Goal: Task Accomplishment & Management: Use online tool/utility

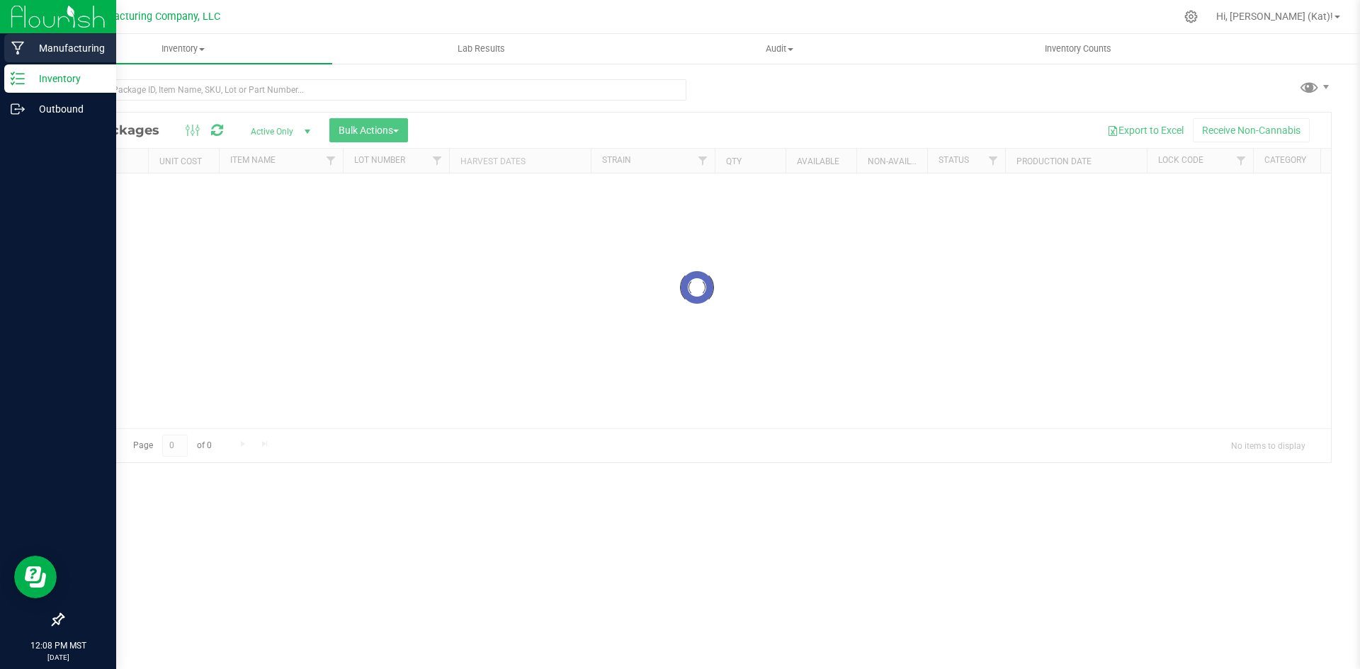
click at [37, 45] on p "Manufacturing" at bounding box center [67, 48] width 85 height 17
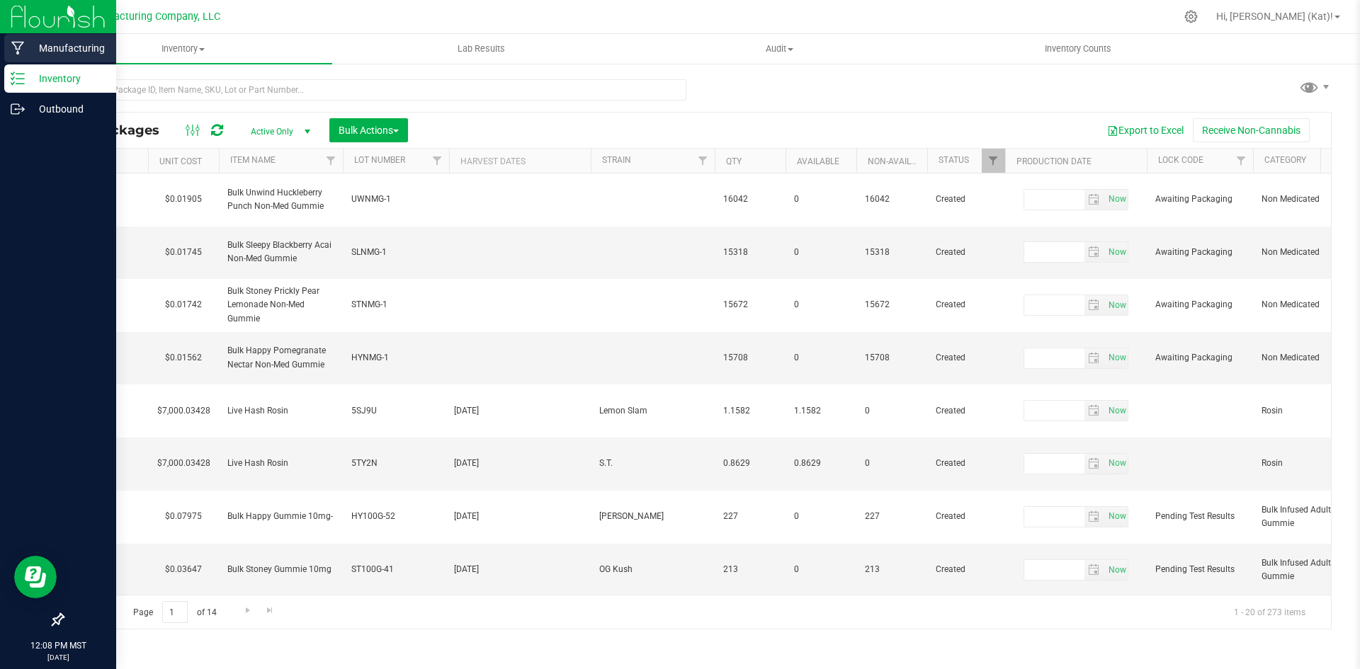
type input "[DATE]"
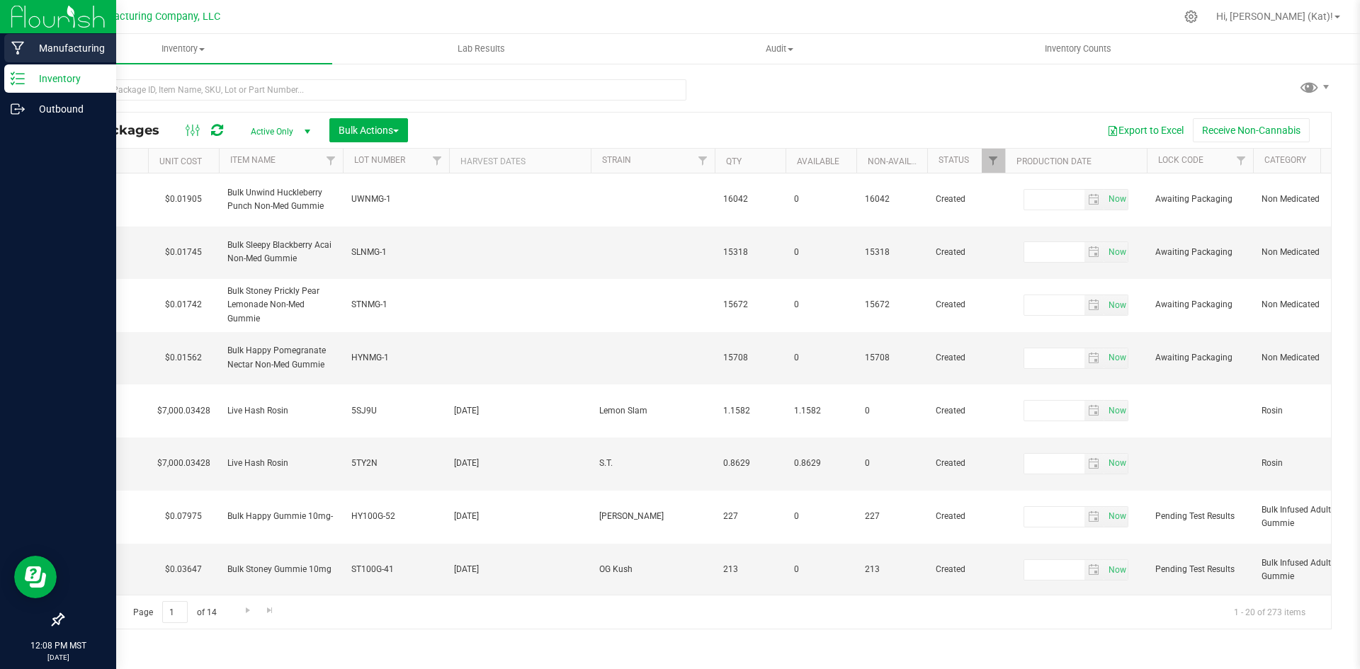
type input "[DATE]"
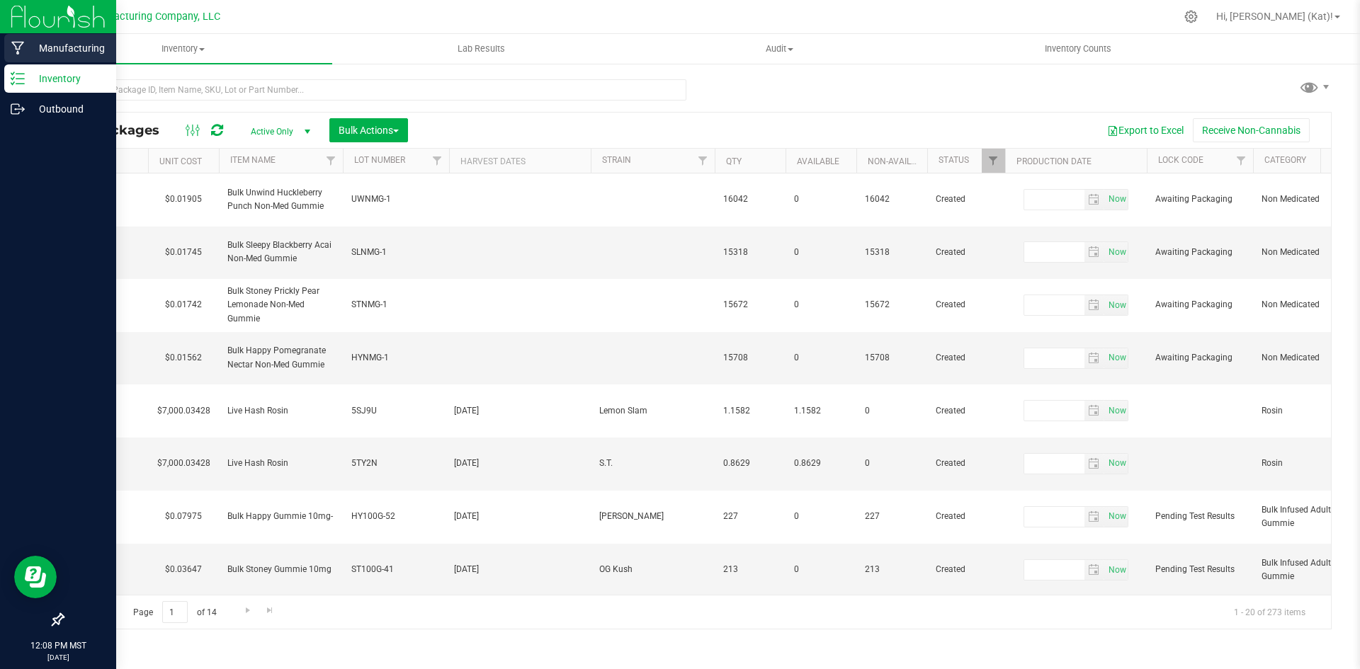
type input "[DATE]"
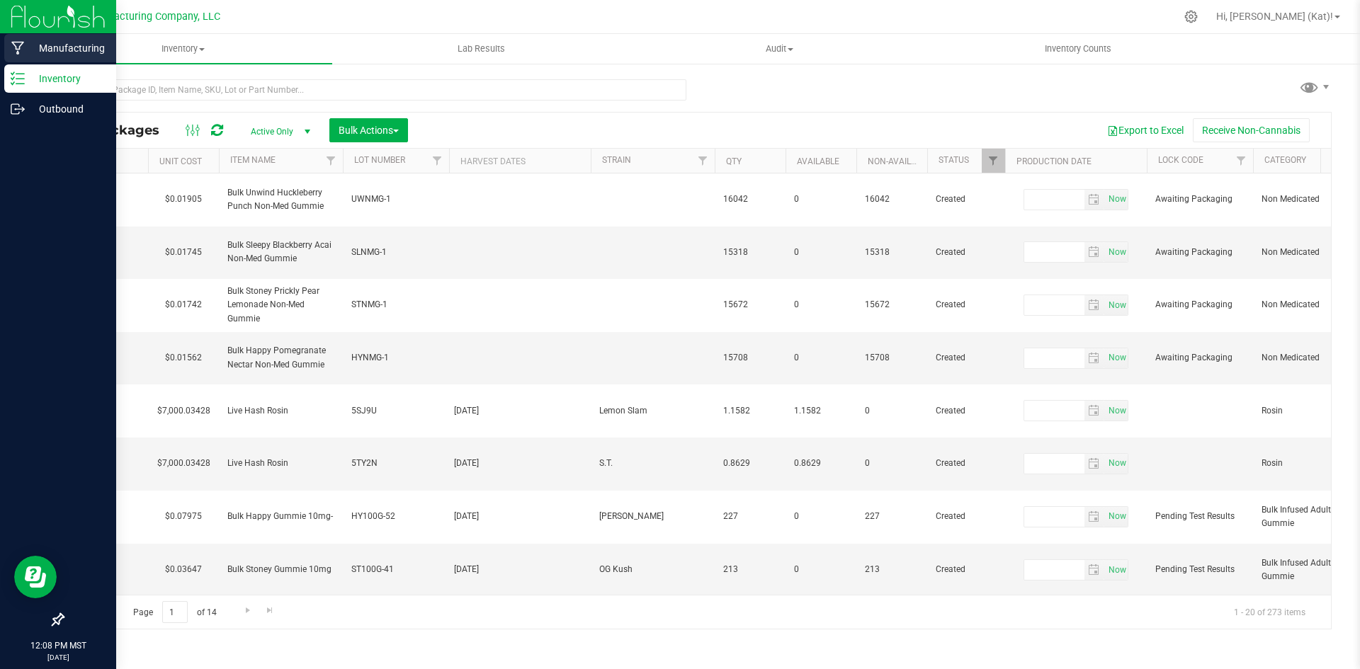
type input "[DATE]"
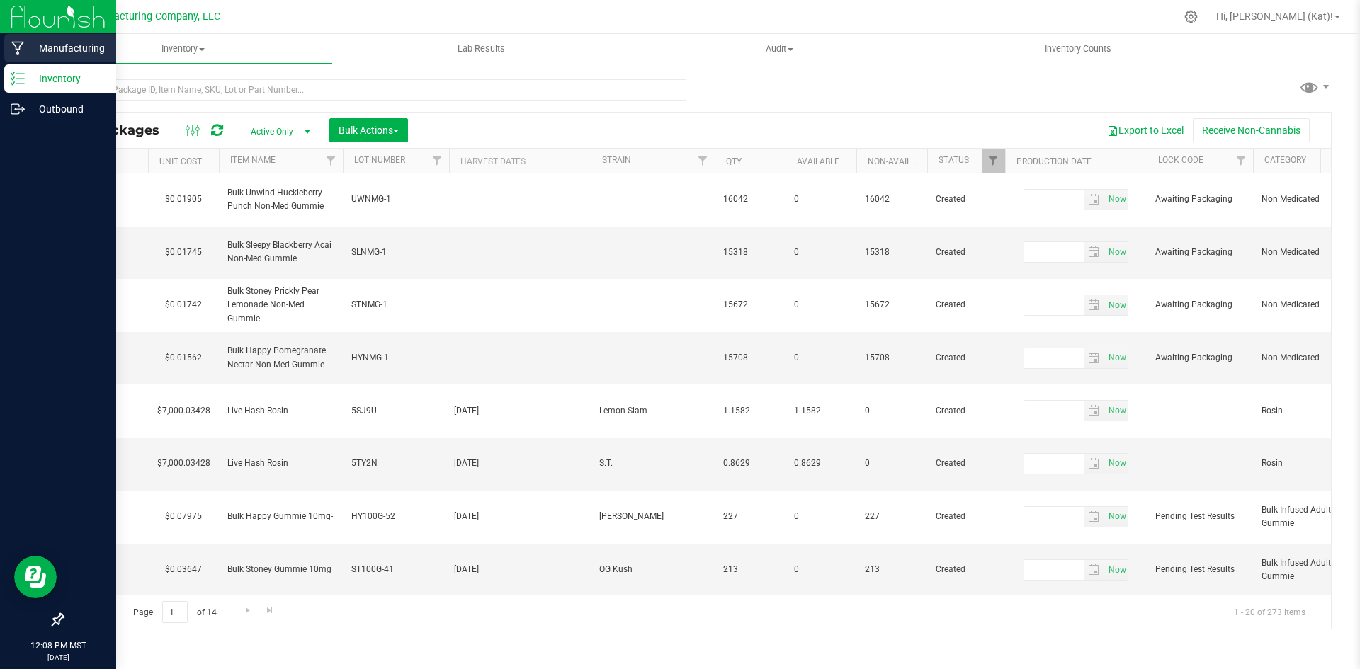
type input "[DATE]"
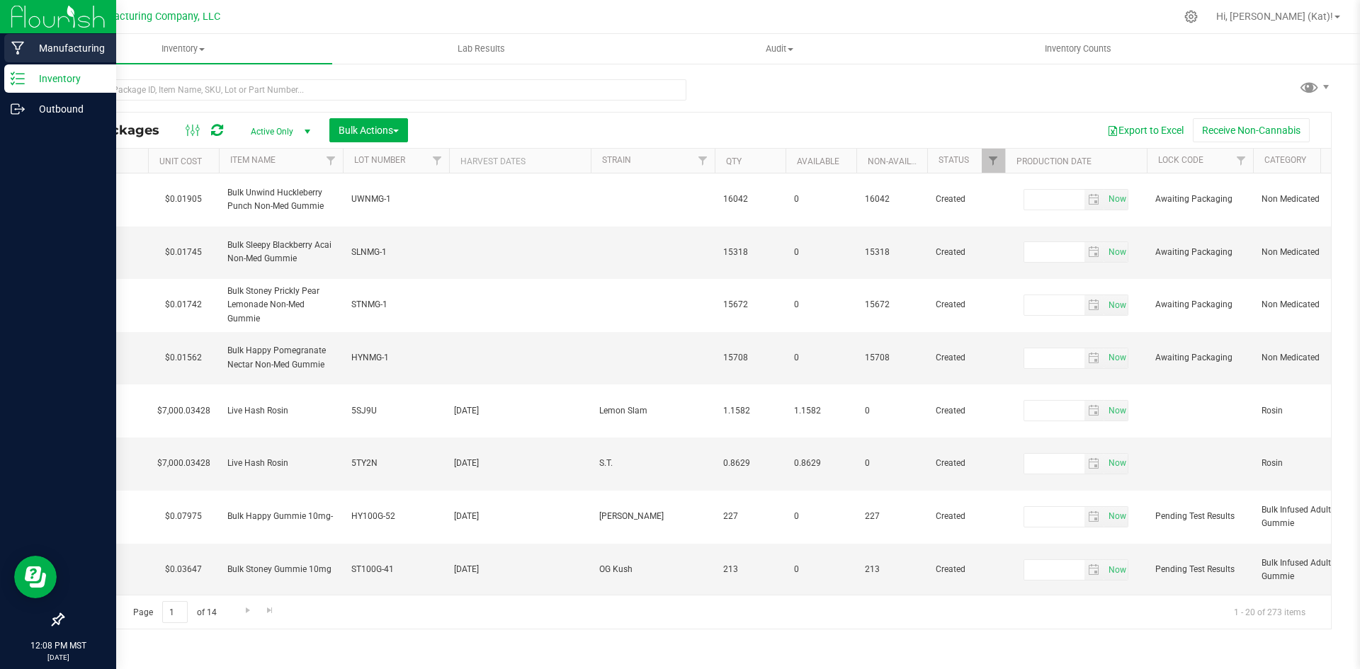
type input "[DATE]"
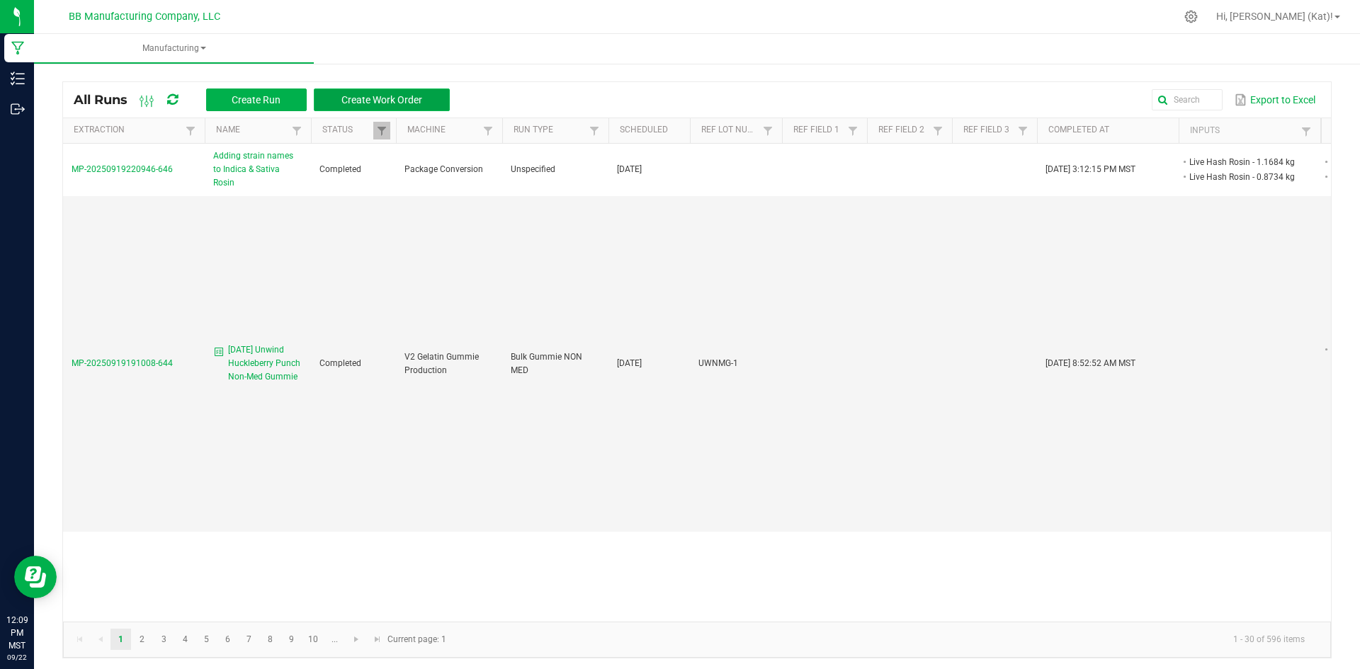
click at [425, 95] on button "Create Work Order" at bounding box center [382, 100] width 136 height 23
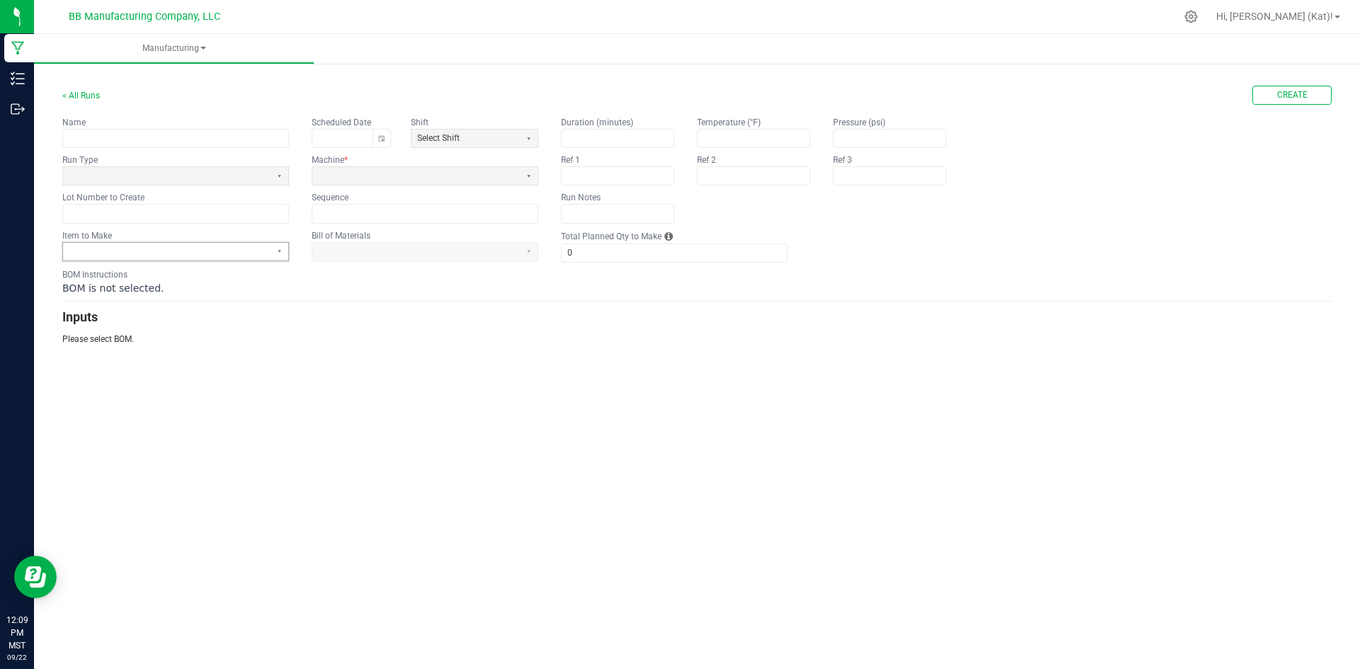
click at [252, 260] on span at bounding box center [167, 252] width 208 height 18
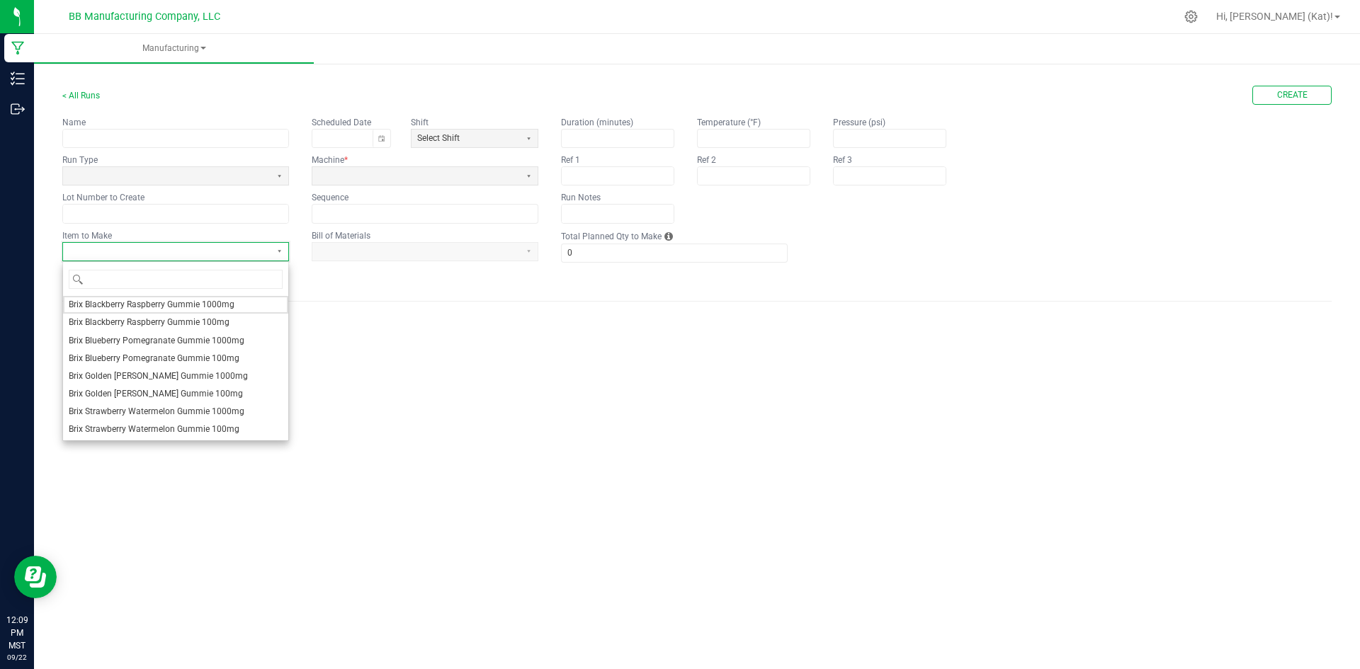
click at [247, 258] on span at bounding box center [167, 252] width 208 height 18
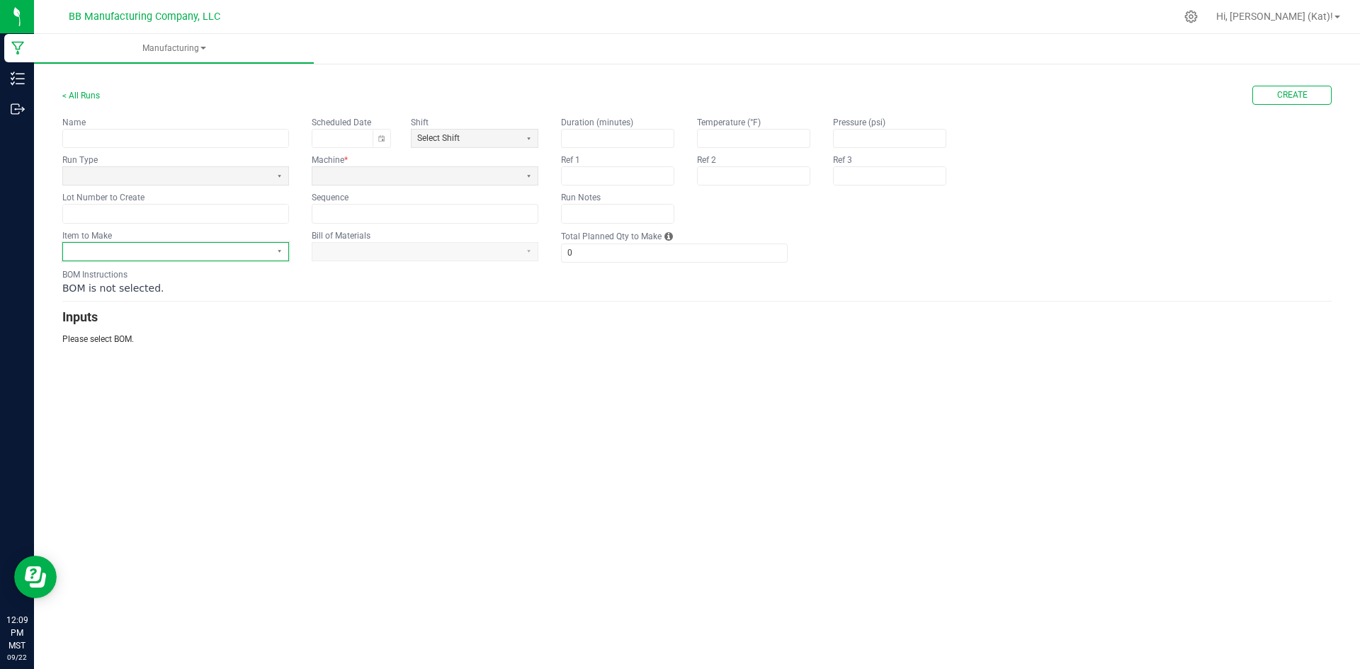
click at [268, 251] on span at bounding box center [167, 252] width 208 height 18
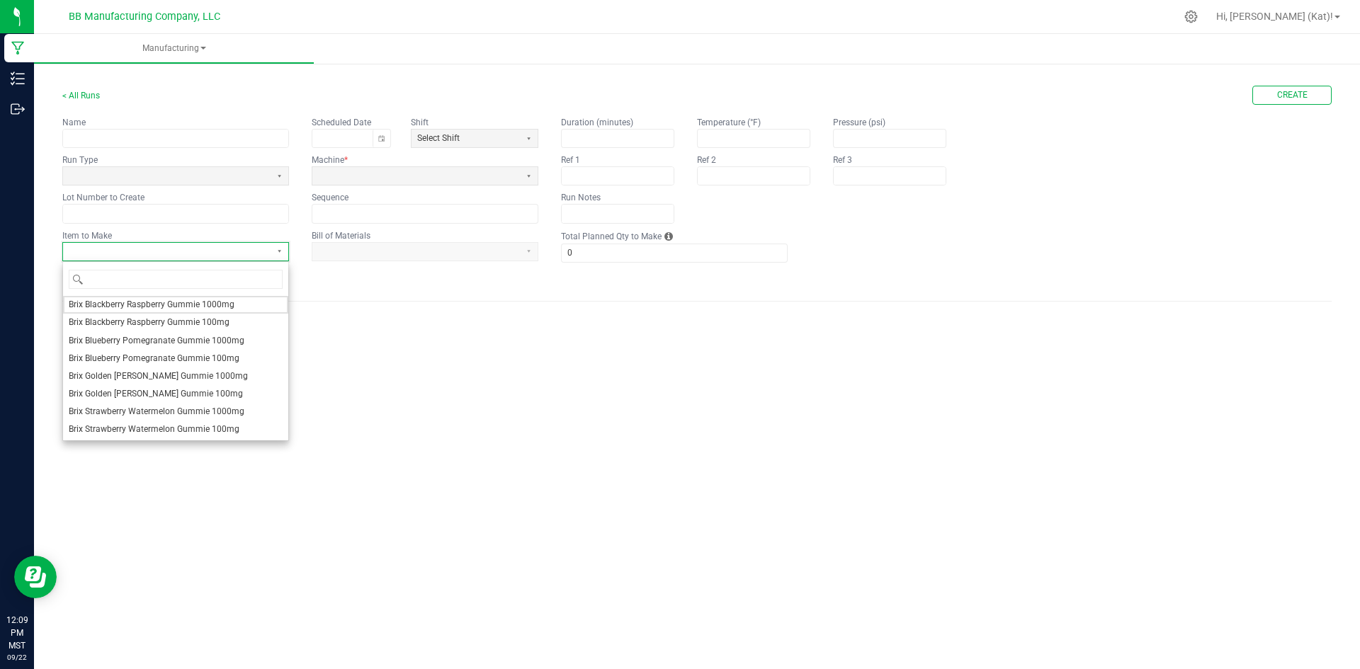
click at [268, 251] on span at bounding box center [167, 252] width 208 height 18
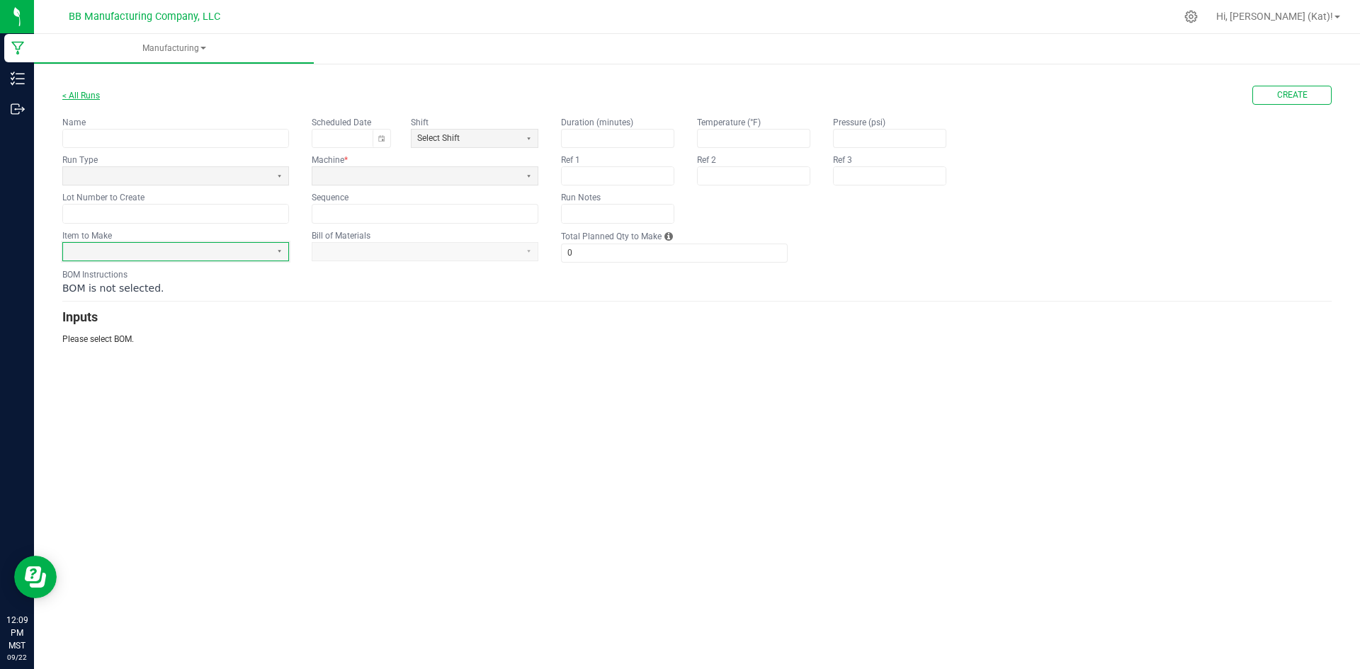
click at [91, 99] on link "< All Runs" at bounding box center [81, 96] width 38 height 10
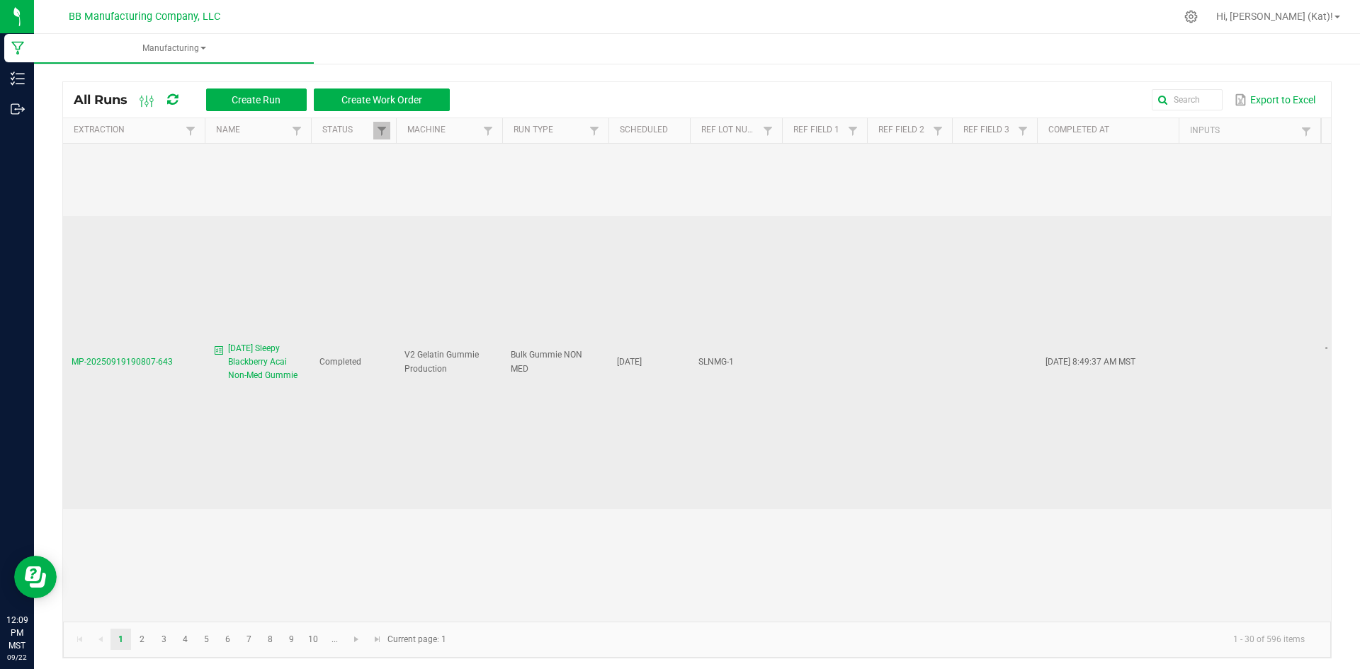
scroll to position [354, 0]
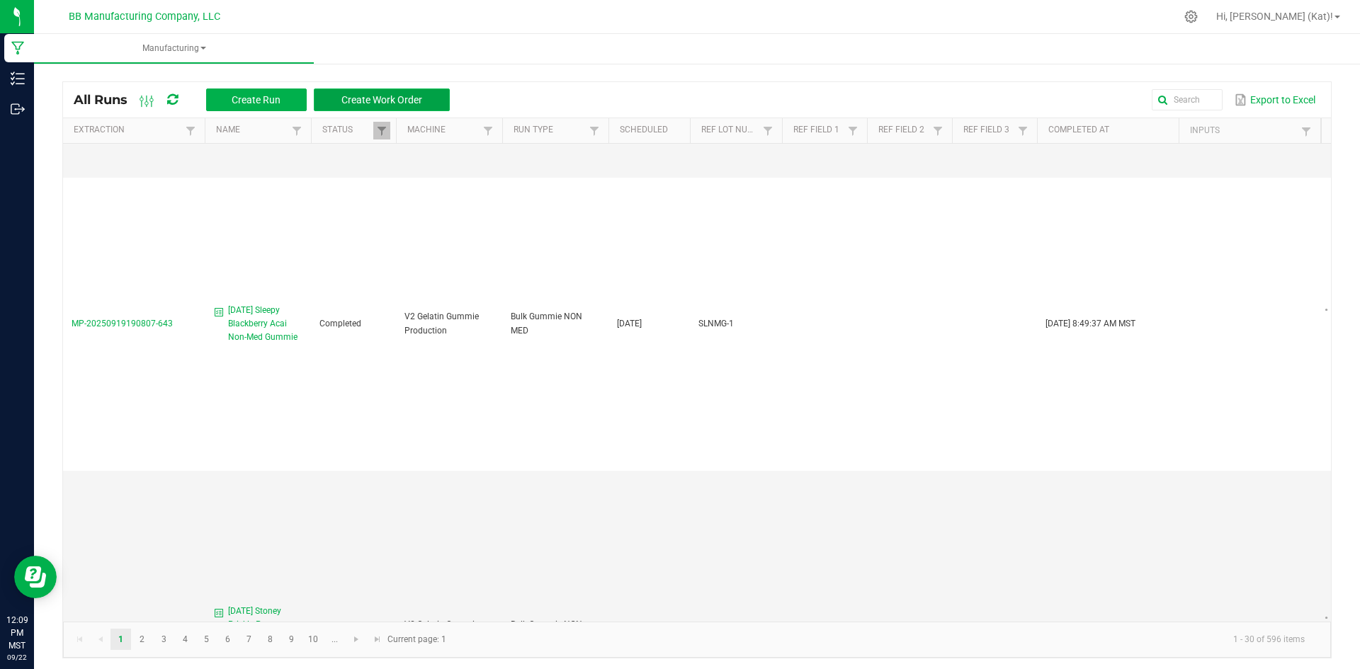
click at [400, 92] on button "Create Work Order" at bounding box center [382, 100] width 136 height 23
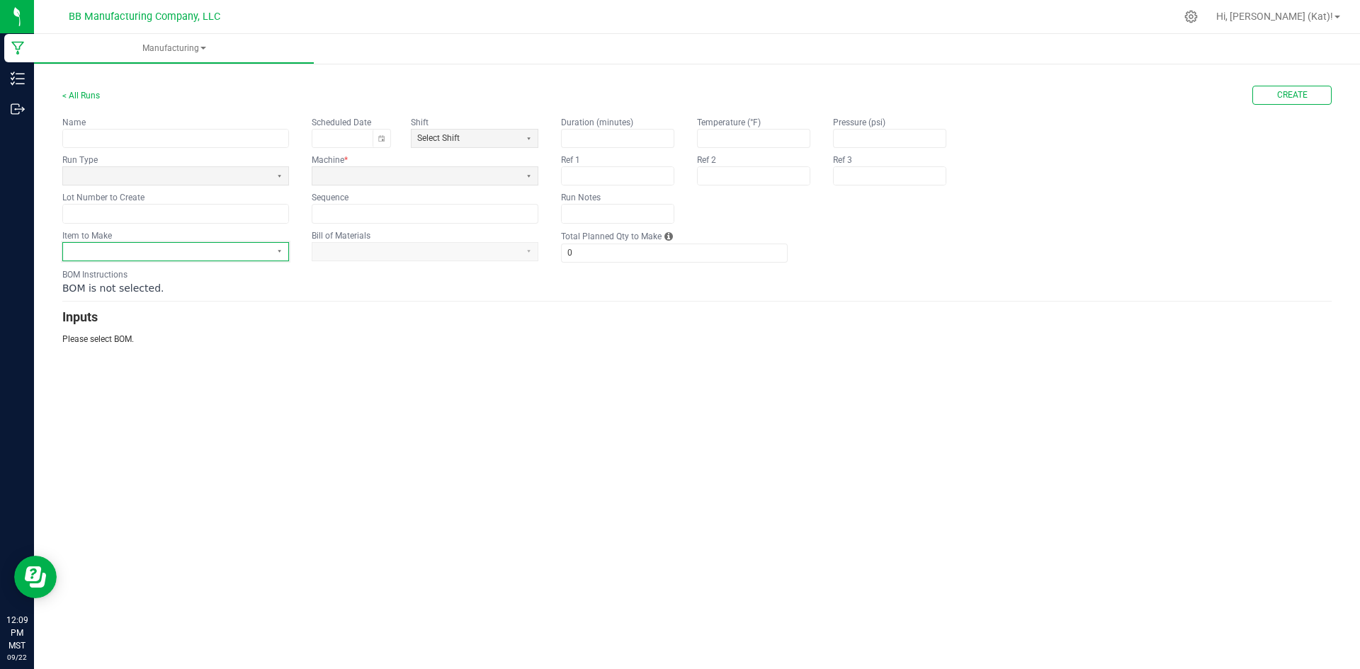
click at [248, 247] on span at bounding box center [167, 252] width 196 height 12
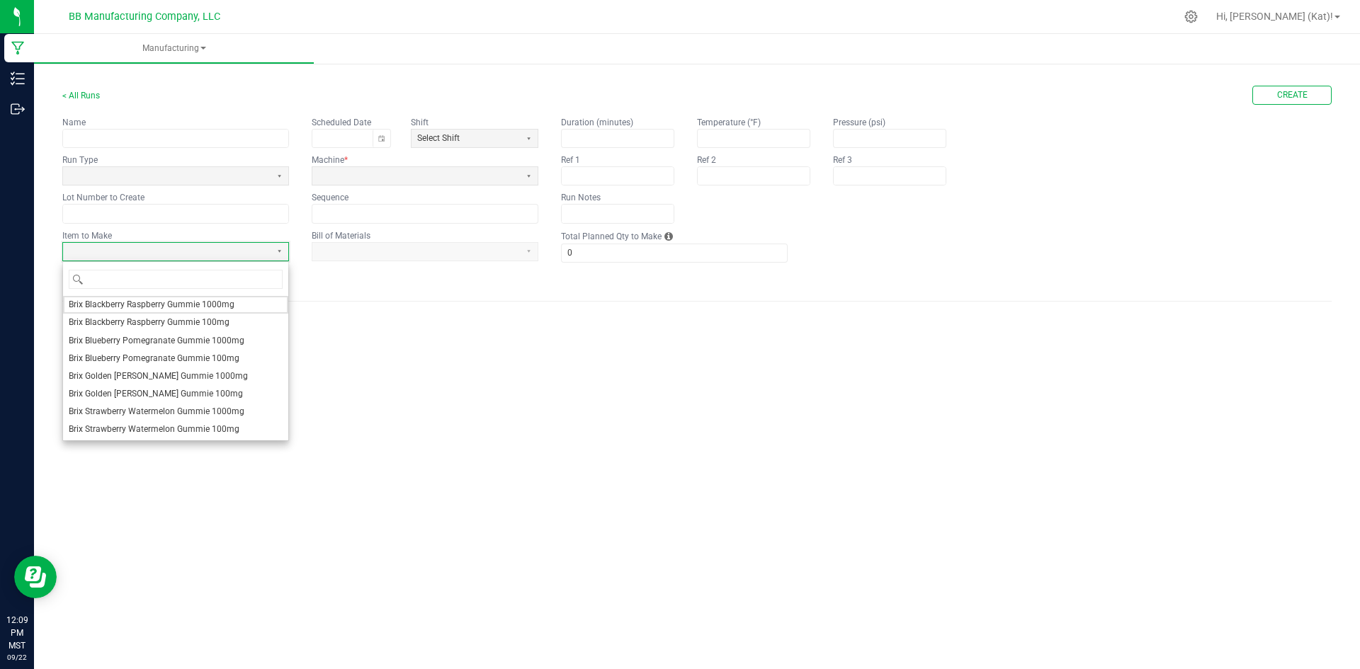
scroll to position [354, 0]
click at [173, 409] on span "Bulk Sleepy Blackberry Acai Non-Med Gummie" at bounding box center [157, 414] width 176 height 12
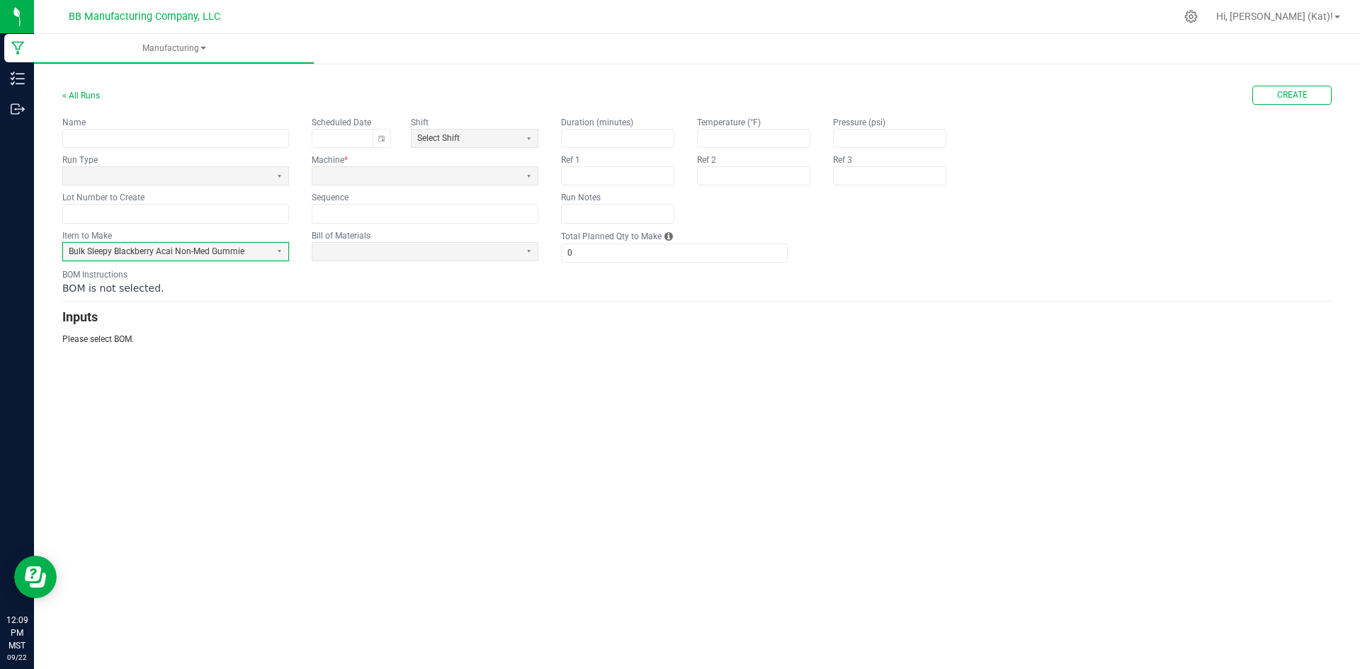
click at [421, 237] on kendo-formfield "Bill of Materials" at bounding box center [425, 246] width 227 height 33
click at [230, 250] on span "Bulk Sleepy Blackberry Acai Non-Med Gummie" at bounding box center [167, 252] width 196 height 12
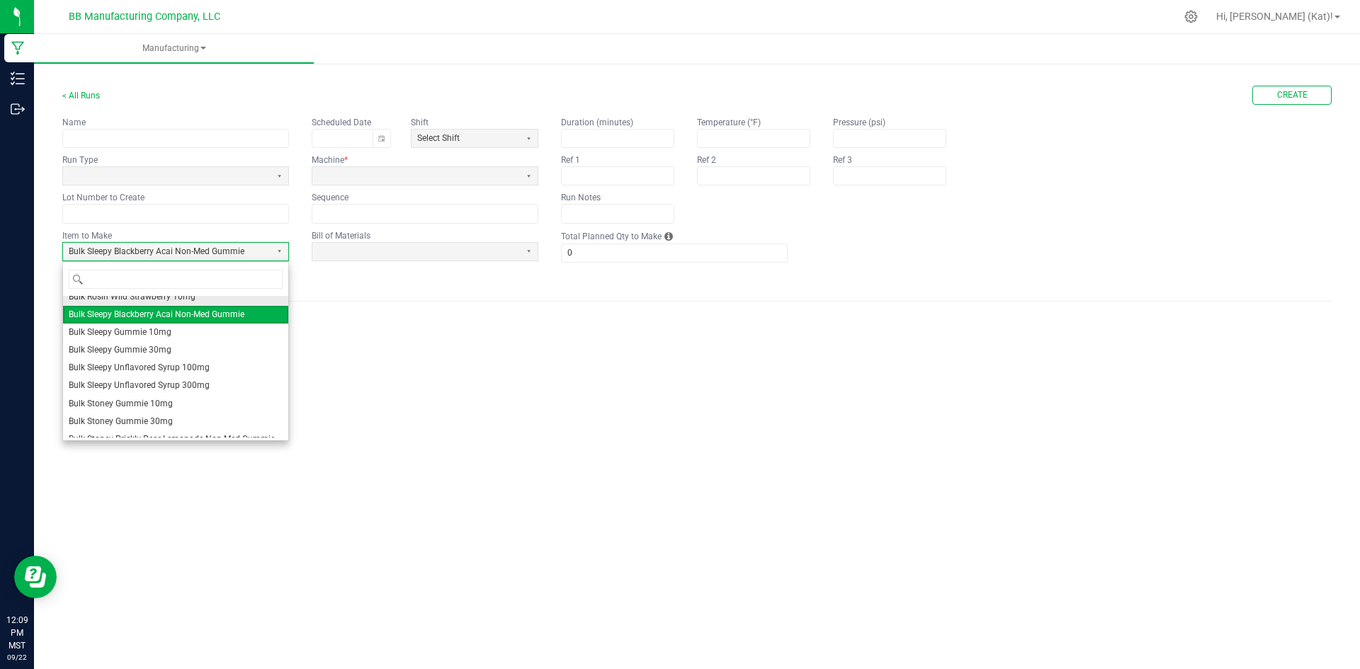
scroll to position [481, 0]
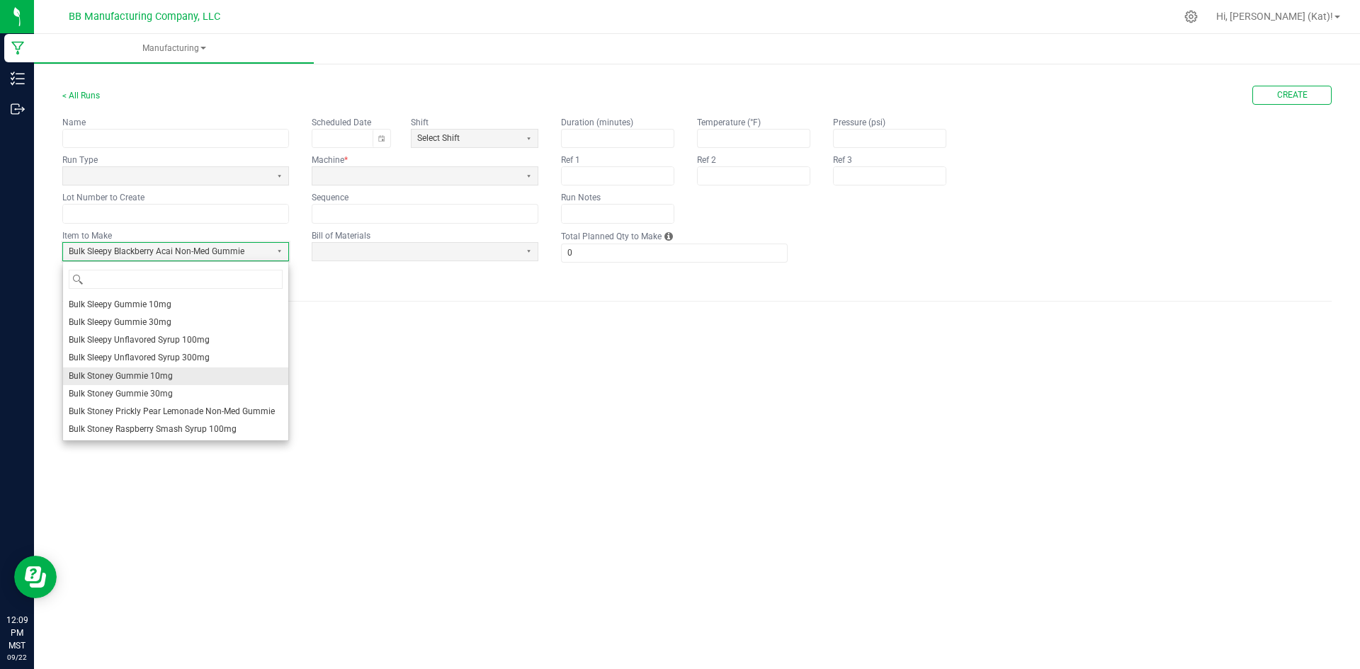
click at [171, 378] on span "Bulk Stoney Gummie 10mg" at bounding box center [121, 376] width 104 height 12
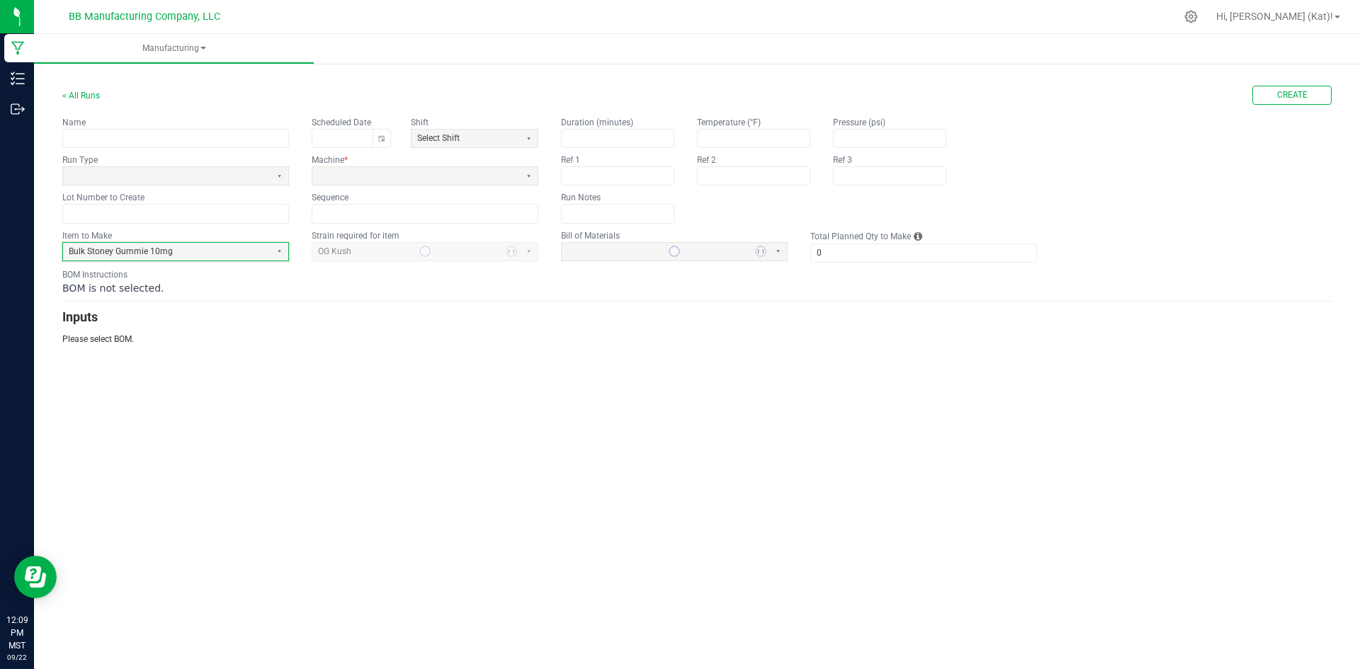
type input "1"
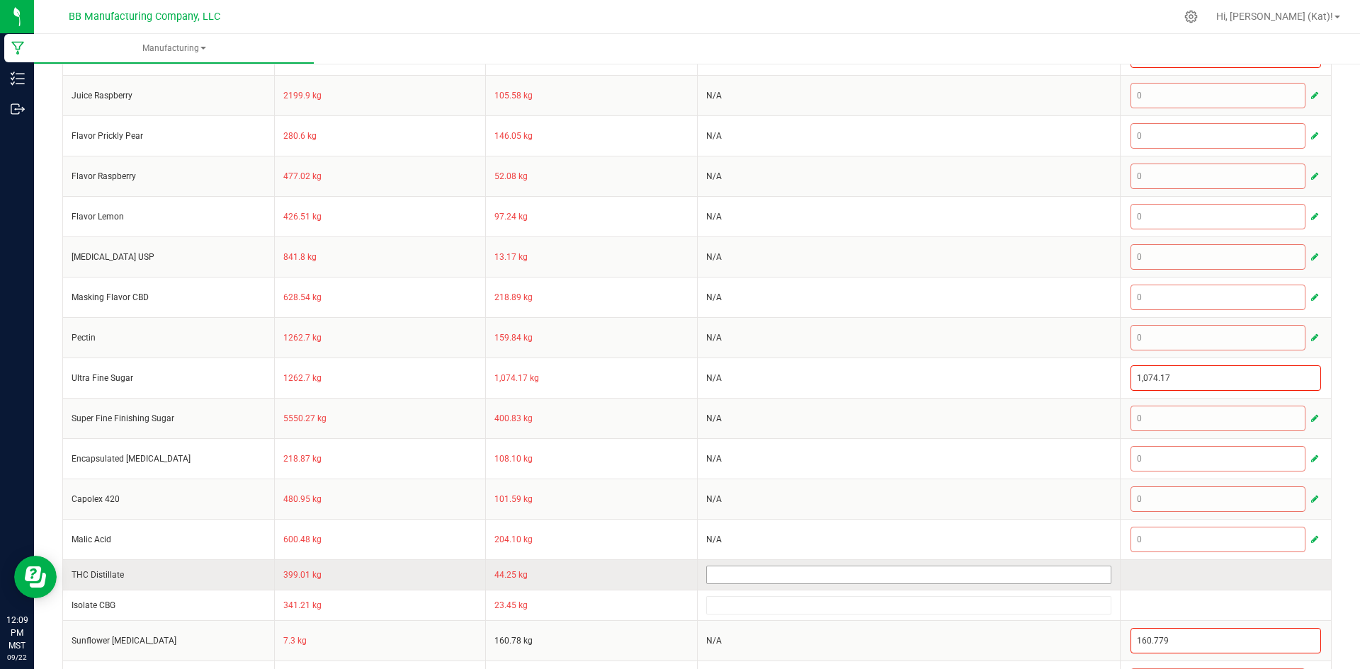
scroll to position [449, 0]
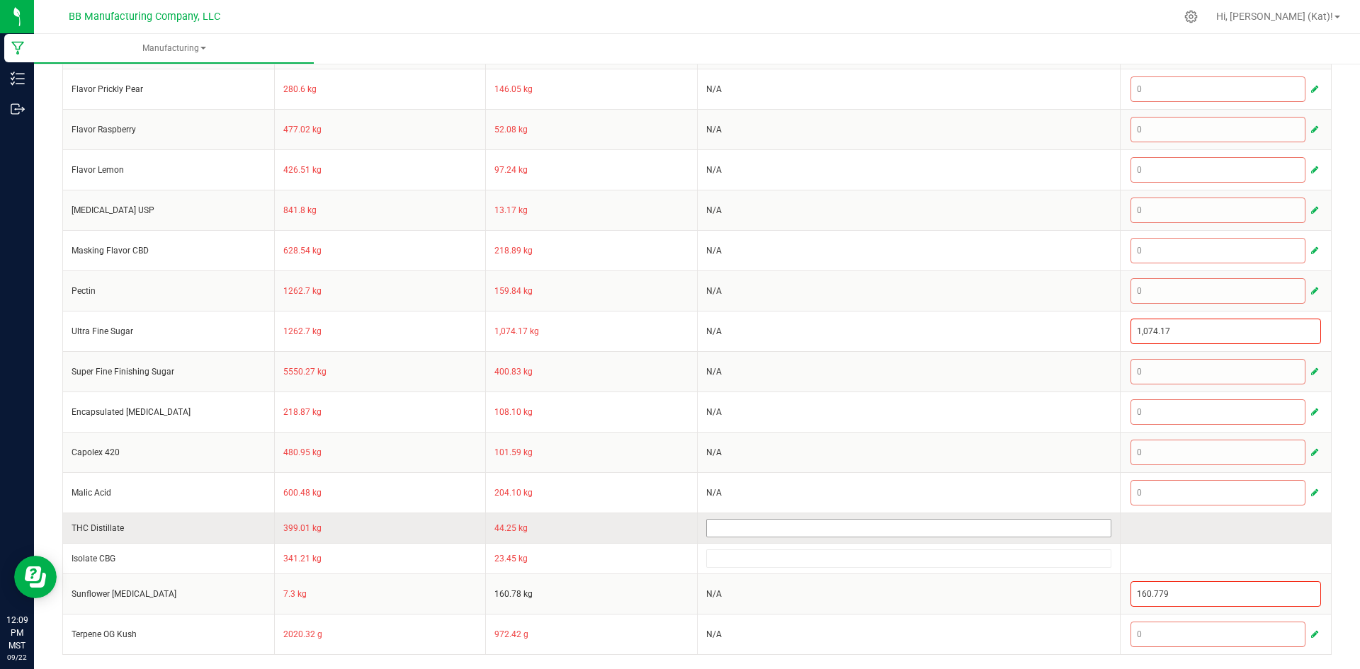
click at [766, 529] on input at bounding box center [909, 528] width 404 height 17
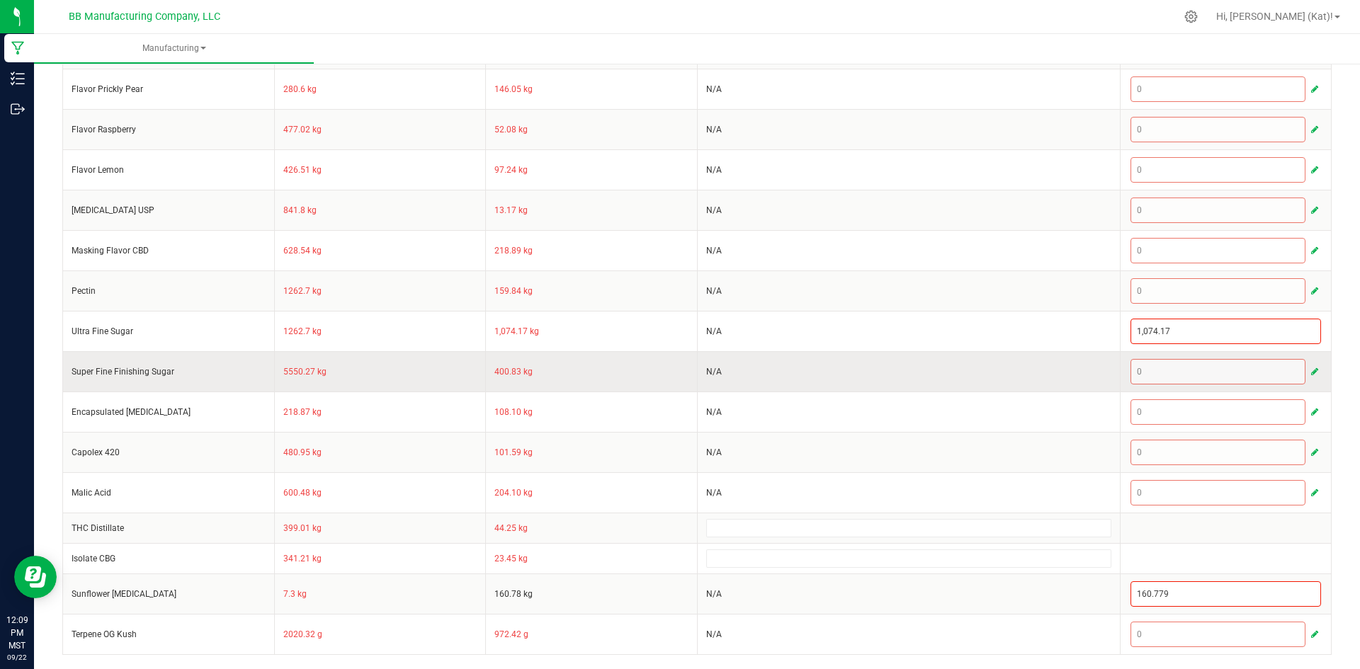
click at [640, 388] on td "400.83 kg" at bounding box center [592, 371] width 212 height 40
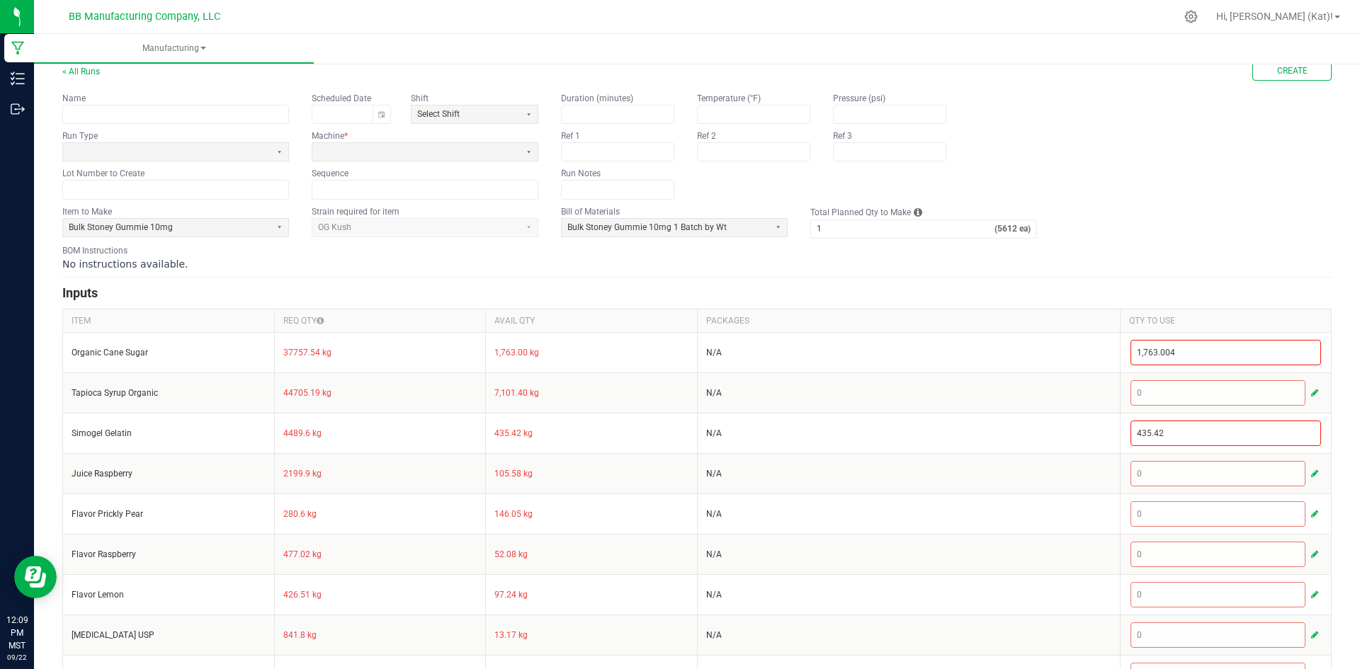
scroll to position [0, 0]
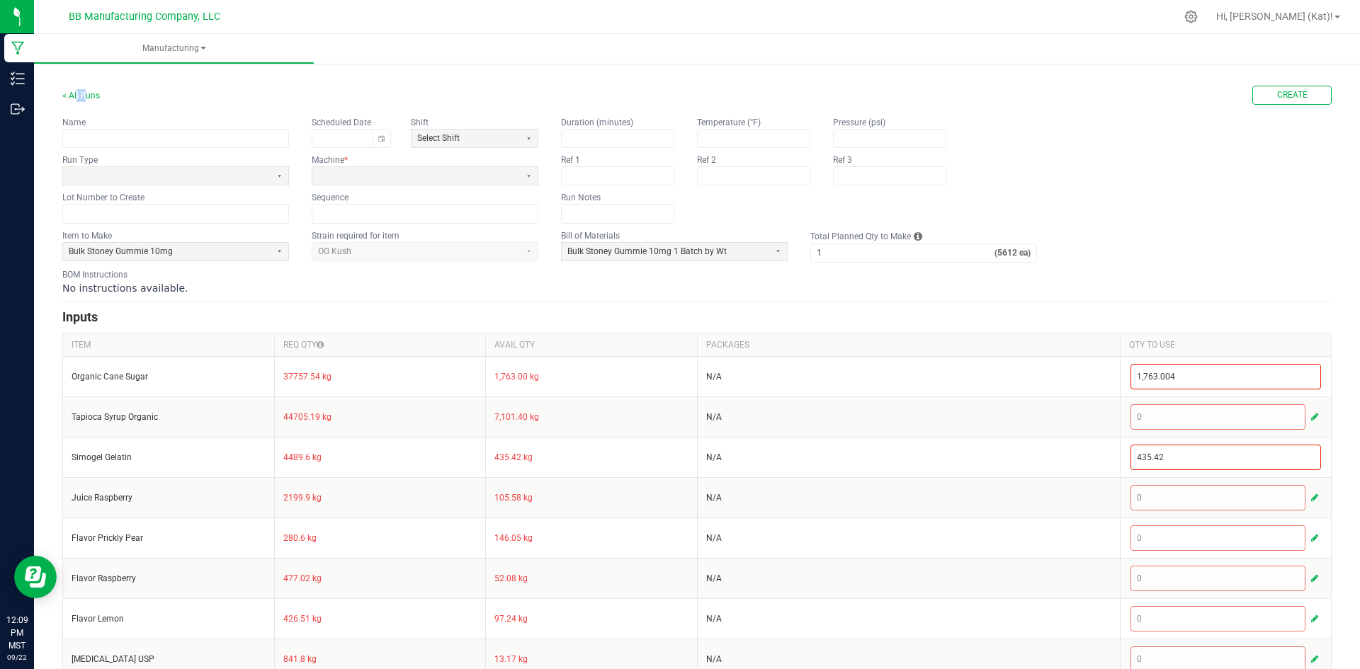
click at [62, 74] on div "< All Runs Create Name Scheduled Date Shift Select Shift Run Type Machine * Lot…" at bounding box center [697, 589] width 1326 height 1058
click at [90, 96] on link "< All Runs" at bounding box center [81, 96] width 38 height 10
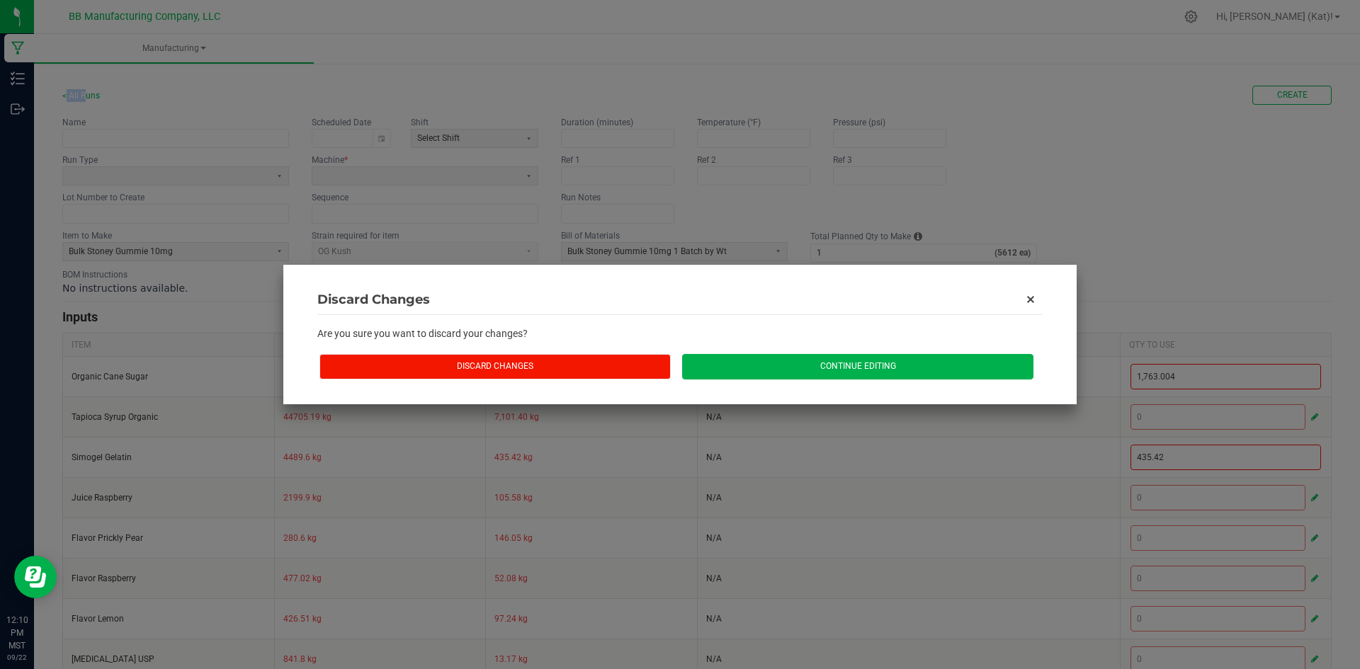
click at [623, 358] on button "Discard Changes" at bounding box center [494, 366] width 351 height 25
